Goal: Find specific page/section: Find specific page/section

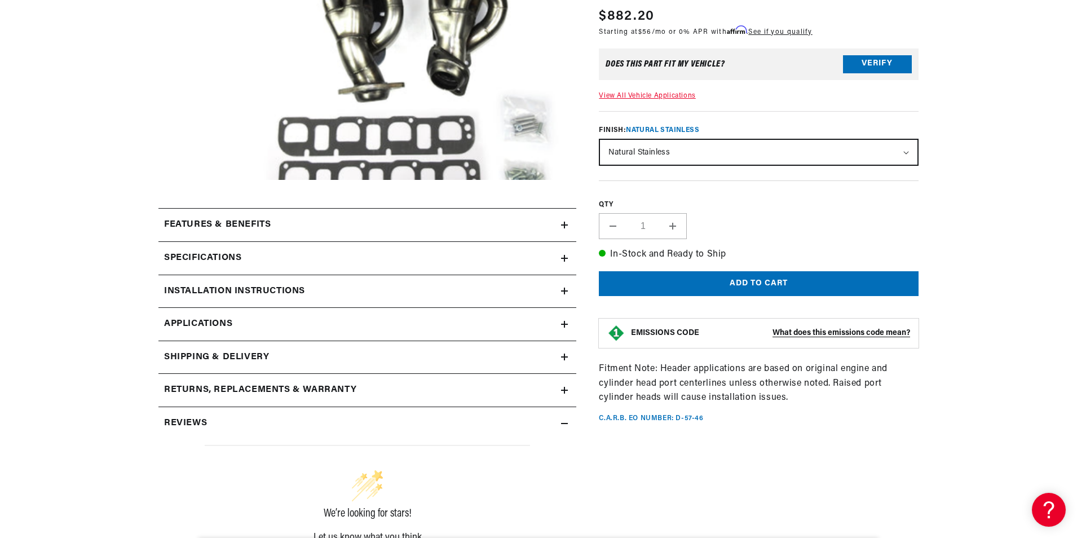
scroll to position [56, 0]
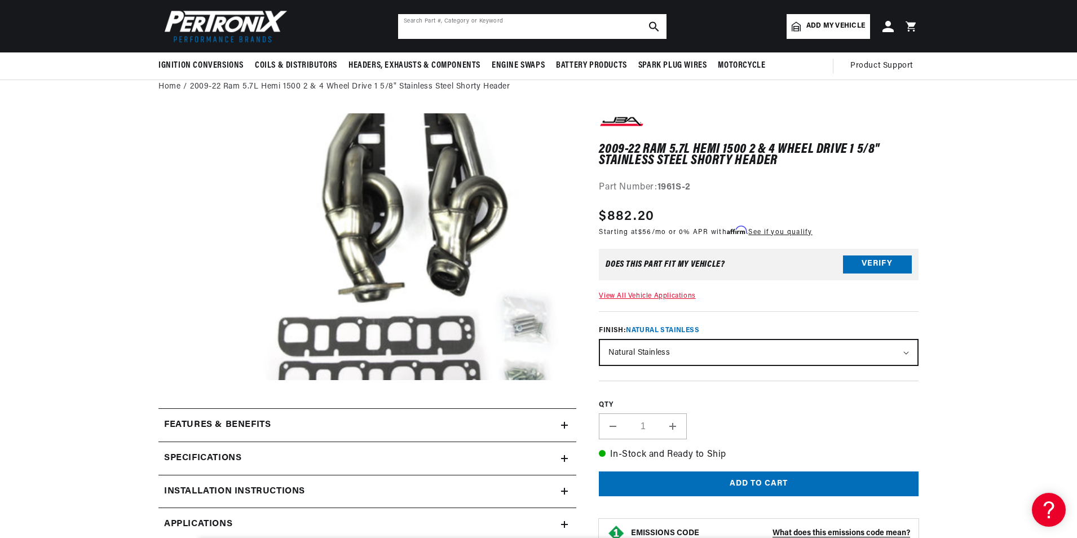
click at [514, 26] on input "text" at bounding box center [532, 26] width 268 height 25
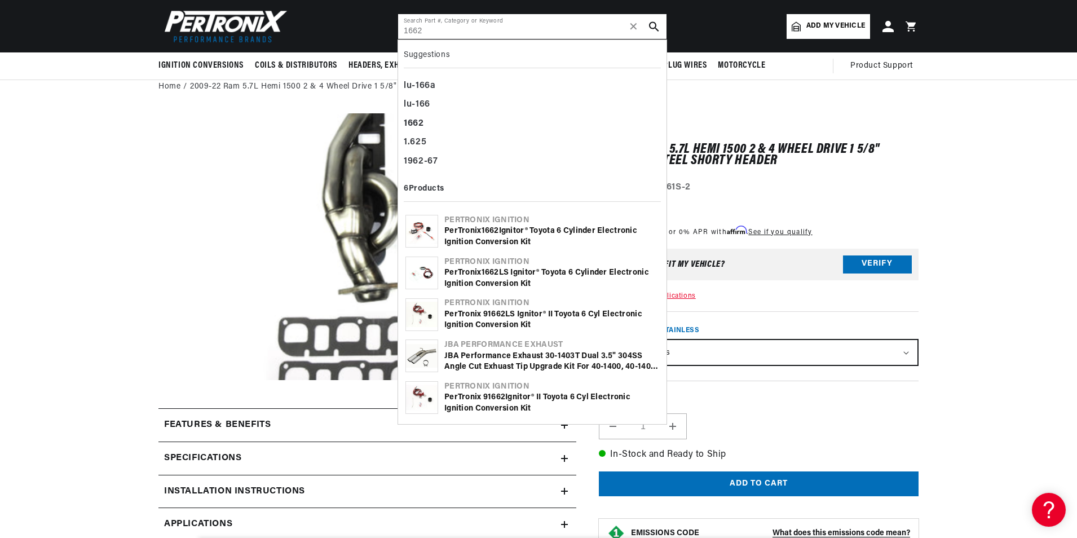
scroll to position [0, 342]
type input "1662"
click at [512, 275] on div "PerTronix 1662 LS Ignitor® Toyota 6 cylinder Electronic Ignition Conversion Kit" at bounding box center [551, 278] width 215 height 22
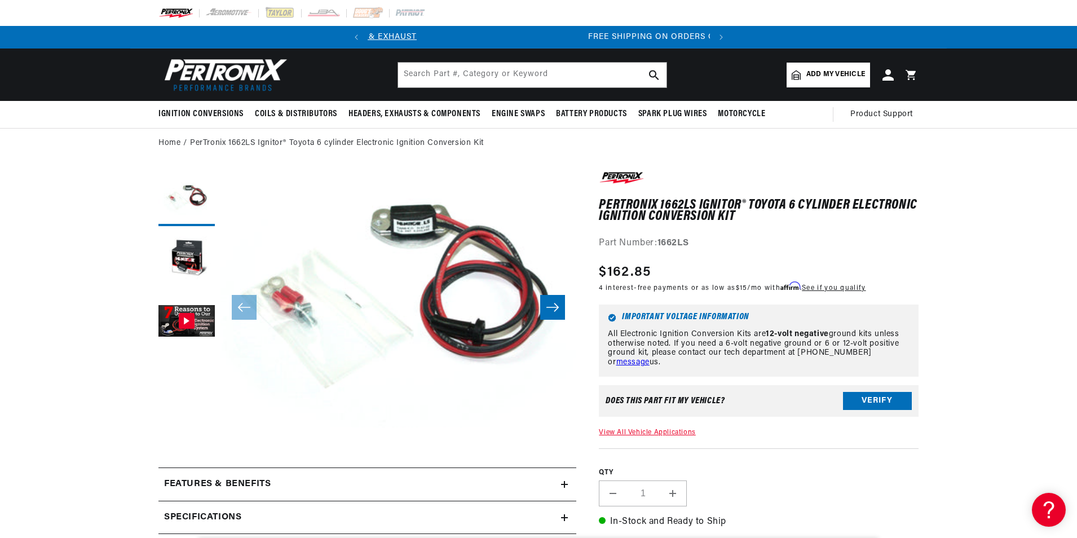
scroll to position [0, 342]
